Goal: Check status: Check status

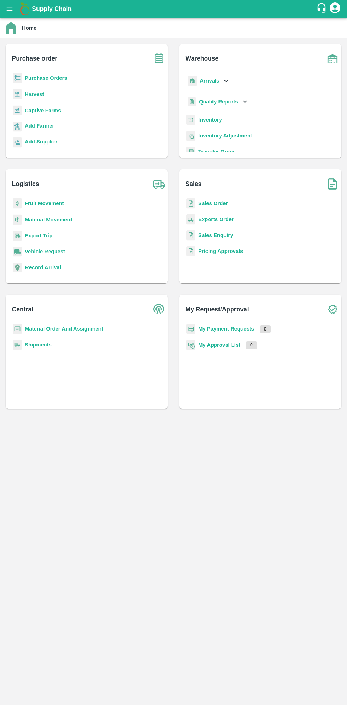
click at [11, 9] on icon "open drawer" at bounding box center [10, 9] width 6 height 4
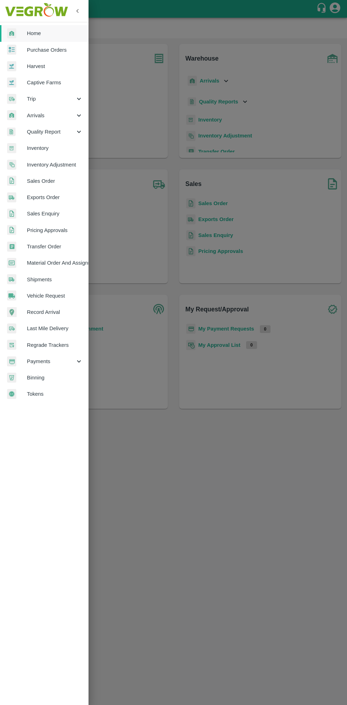
click at [45, 113] on span "Arrivals" at bounding box center [51, 116] width 48 height 8
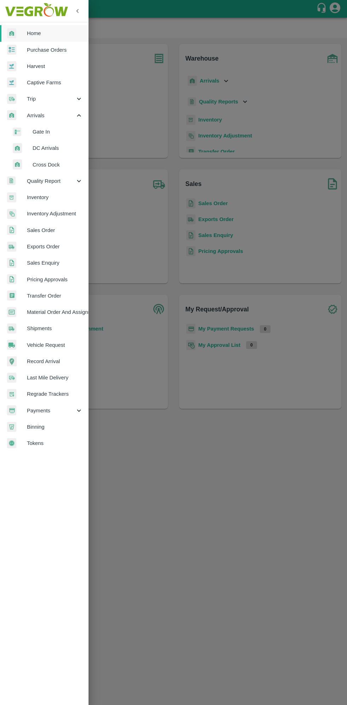
click at [44, 148] on span "DC Arrivals" at bounding box center [58, 148] width 50 height 8
